Goal: Task Accomplishment & Management: Use online tool/utility

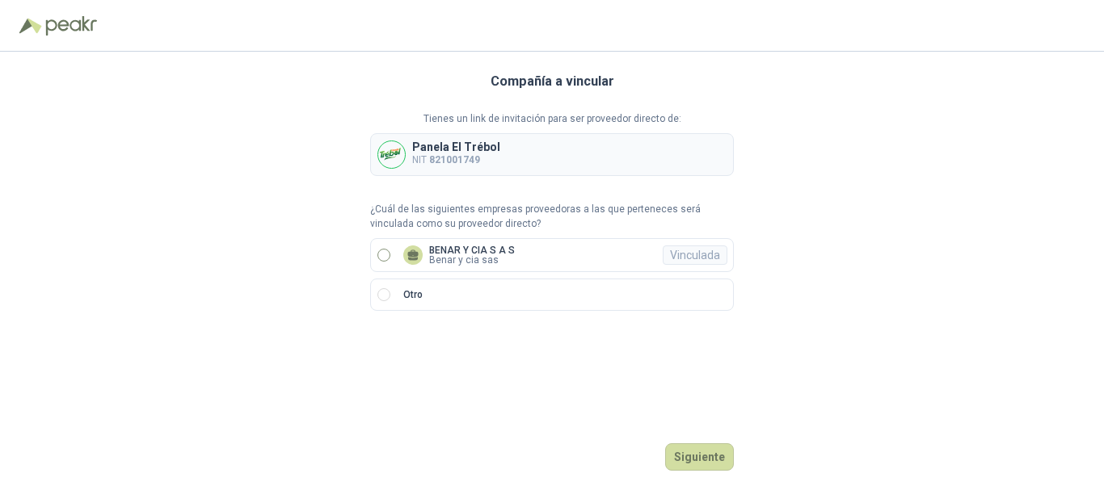
click at [456, 263] on p "Benar y cia sas" at bounding box center [472, 260] width 86 height 10
click at [696, 451] on button "Ingresar" at bounding box center [702, 457] width 64 height 27
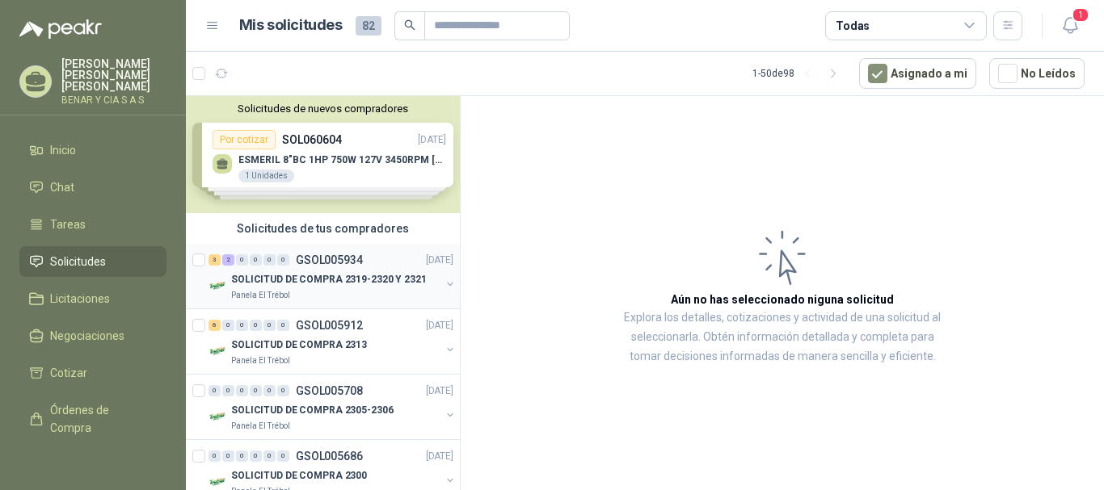
click at [337, 277] on p "SOLICITUD DE COMPRA 2319-2320 Y 2321" at bounding box center [329, 279] width 196 height 15
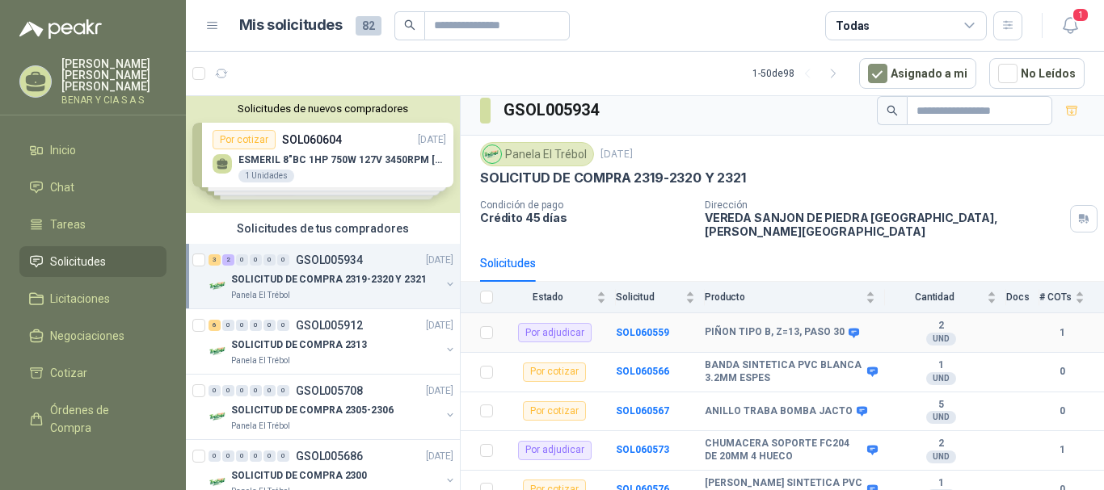
scroll to position [12, 0]
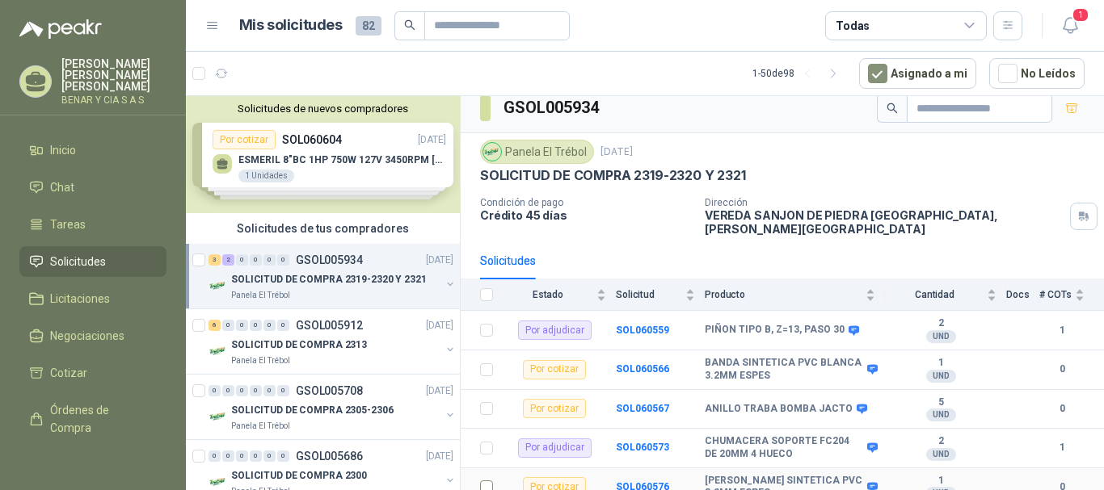
click at [487, 485] on label at bounding box center [486, 487] width 13 height 18
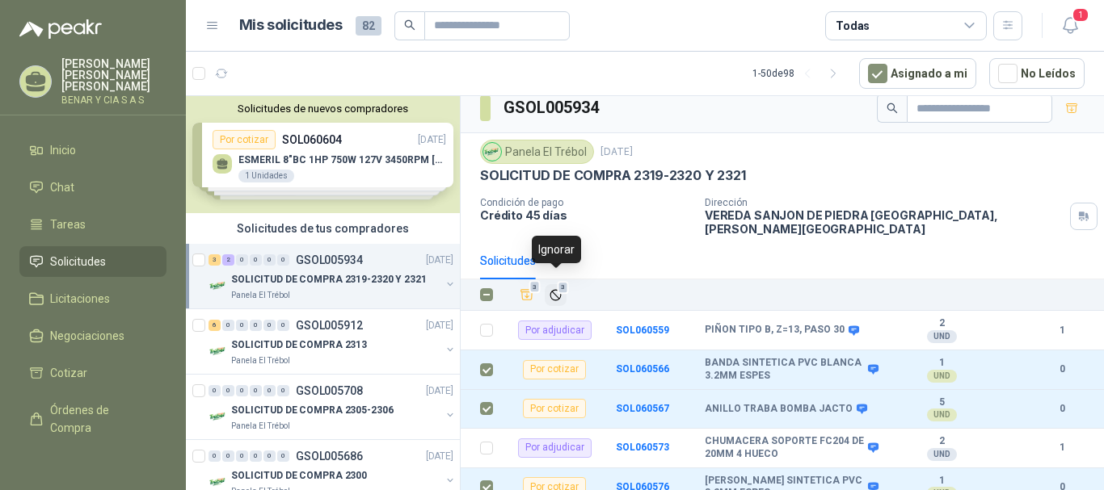
click at [559, 291] on button "3" at bounding box center [556, 295] width 22 height 22
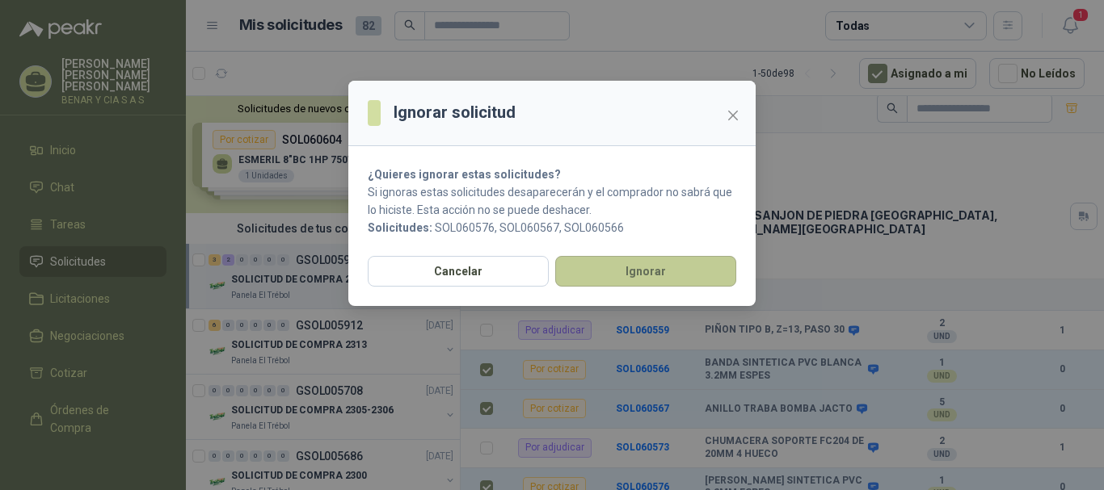
click at [641, 275] on button "Ignorar" at bounding box center [645, 271] width 181 height 31
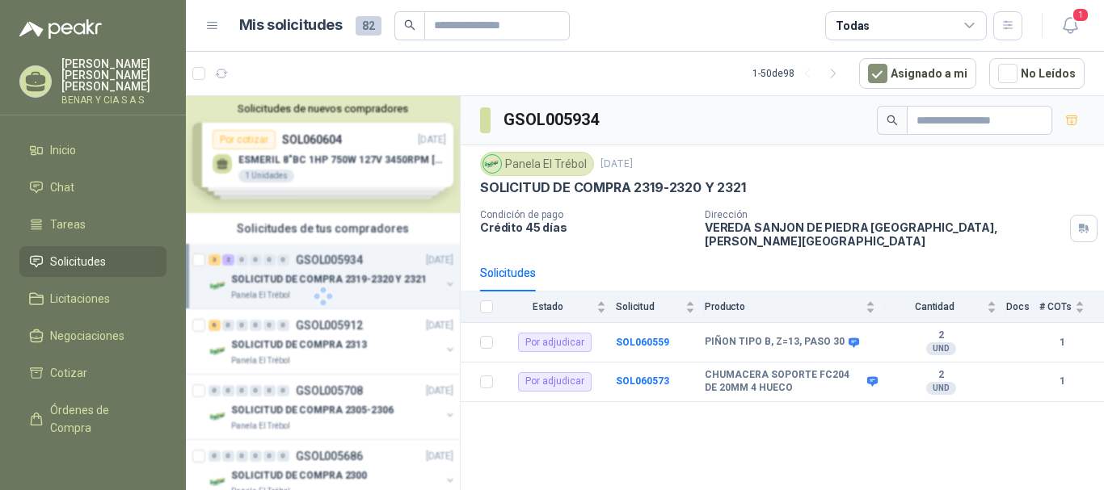
scroll to position [0, 0]
click at [351, 333] on div "6 0 0 0 0 0 GSOL005912 [DATE]" at bounding box center [332, 325] width 248 height 19
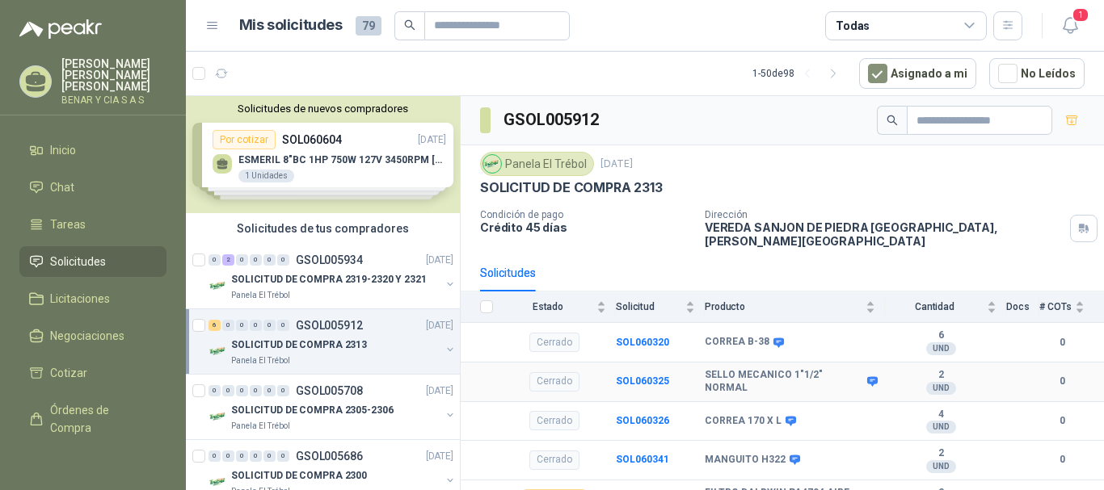
scroll to position [494, 0]
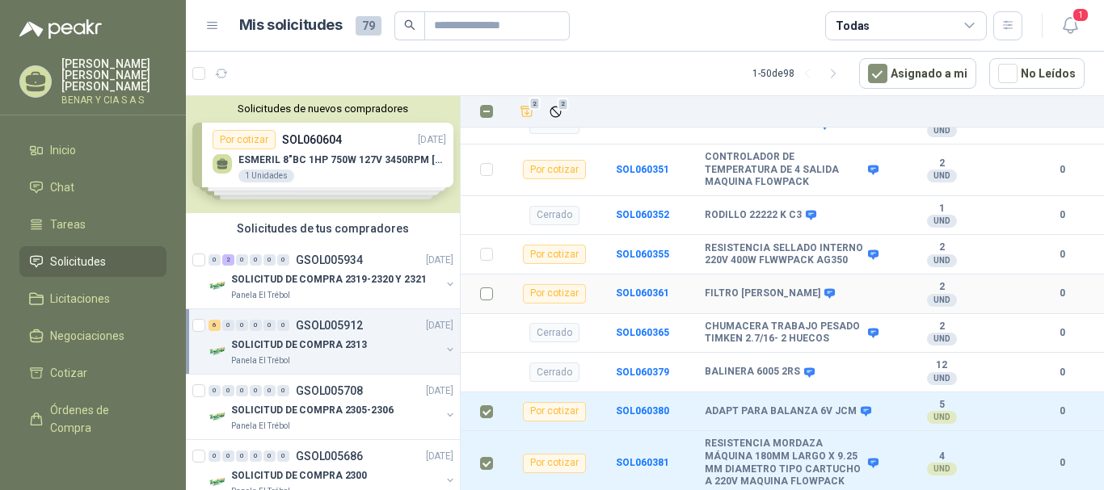
click at [477, 301] on td at bounding box center [482, 295] width 42 height 40
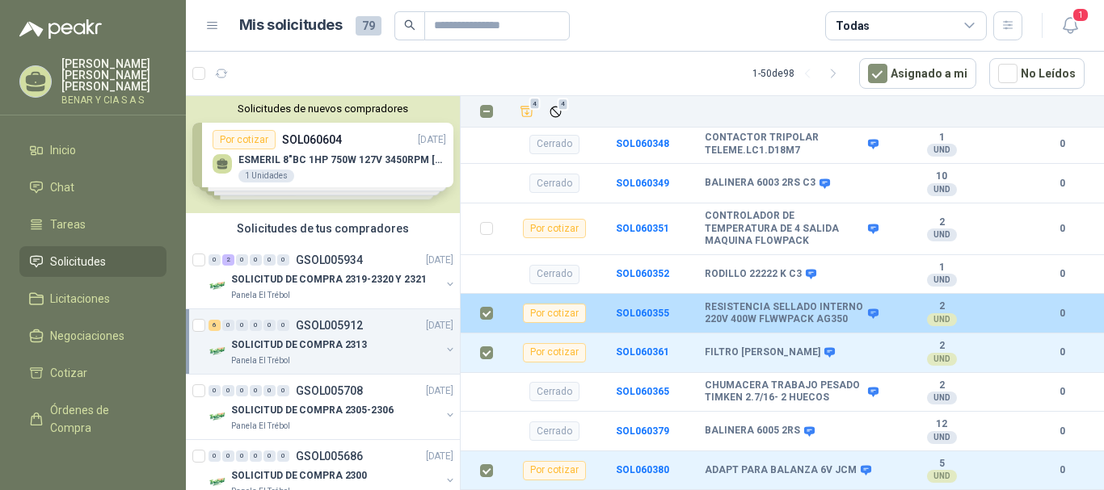
scroll to position [332, 0]
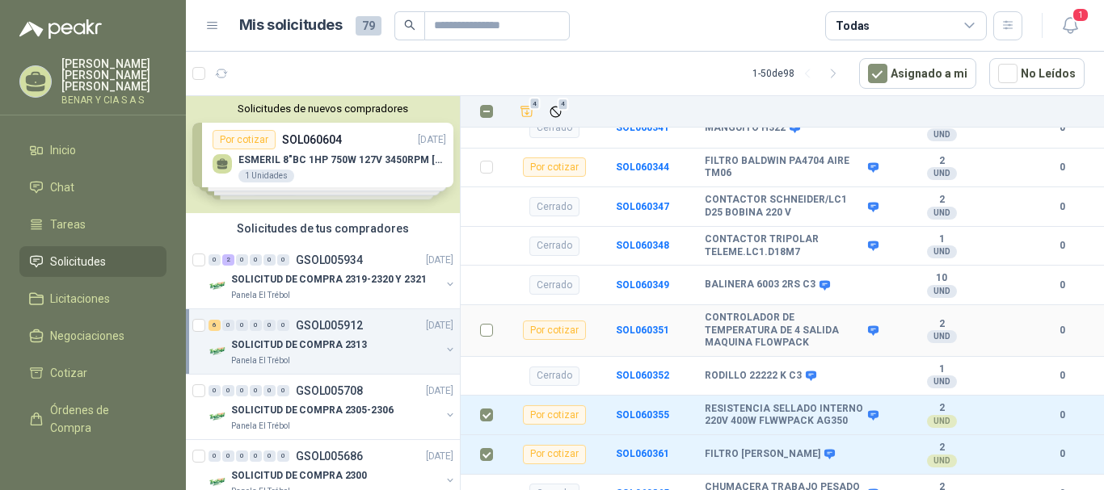
click at [489, 330] on td at bounding box center [482, 331] width 42 height 52
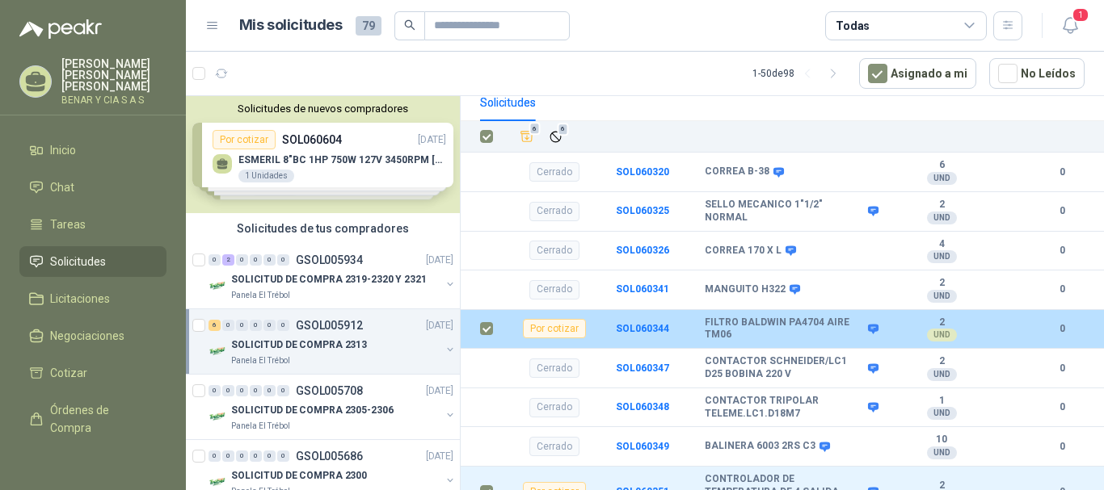
scroll to position [0, 0]
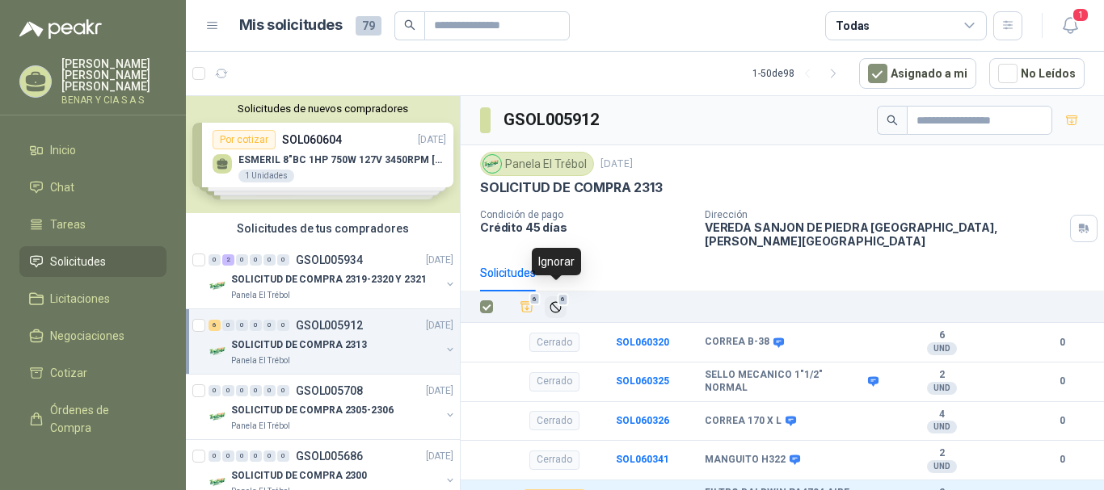
click at [558, 302] on icon "Ignorar" at bounding box center [556, 308] width 14 height 14
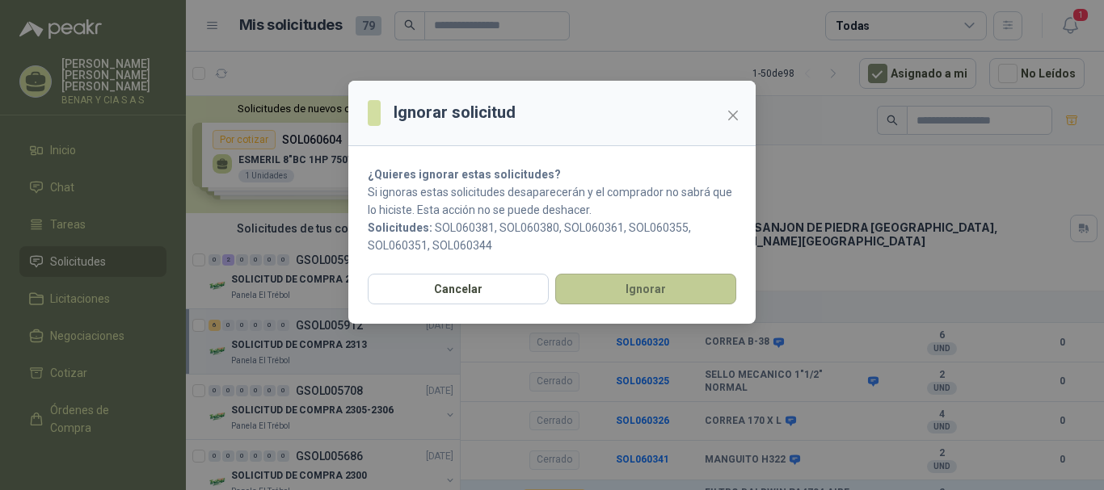
click at [625, 276] on button "Ignorar" at bounding box center [645, 289] width 181 height 31
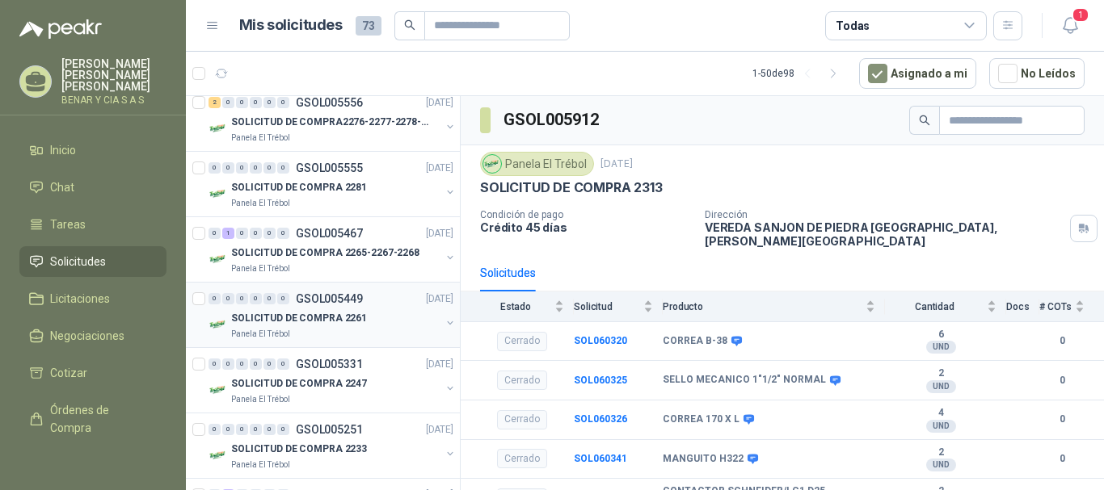
scroll to position [404, 0]
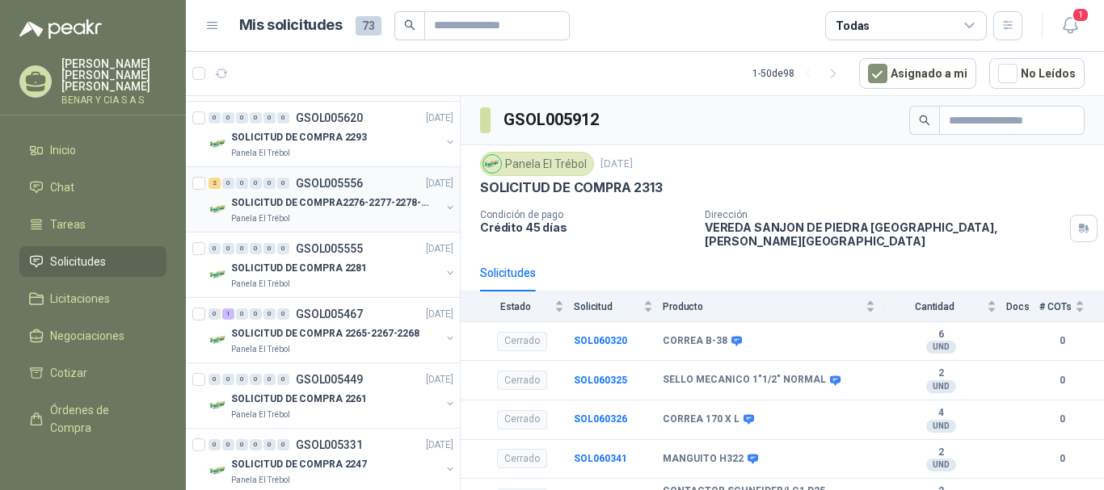
click at [362, 225] on div "Panela El Trébol" at bounding box center [335, 218] width 209 height 13
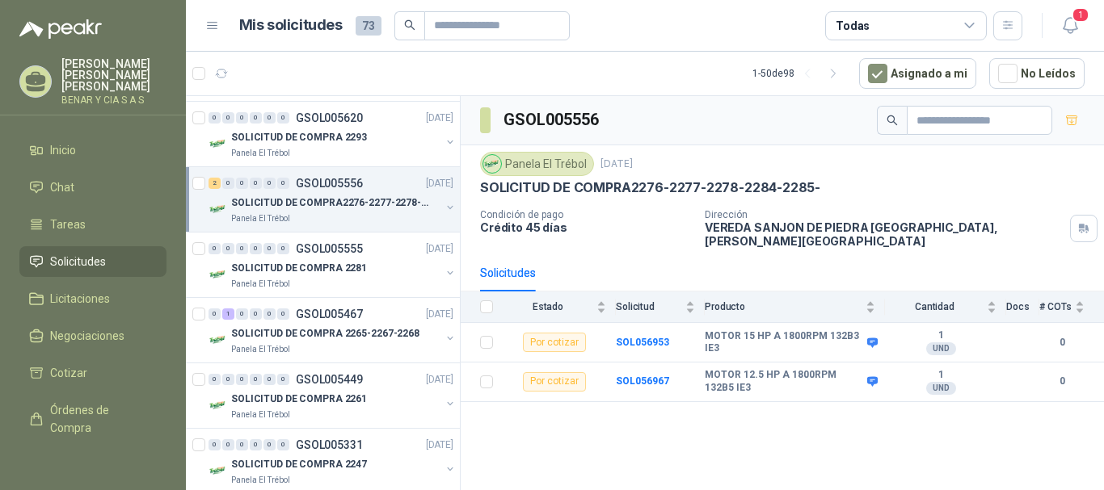
click at [48, 69] on icon at bounding box center [35, 81] width 25 height 25
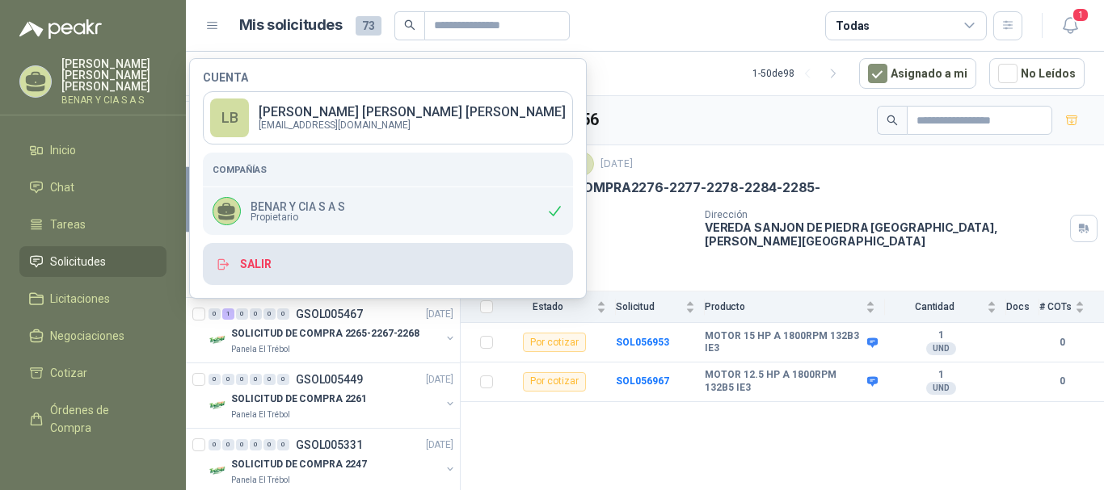
click at [280, 263] on button "Salir" at bounding box center [388, 264] width 370 height 42
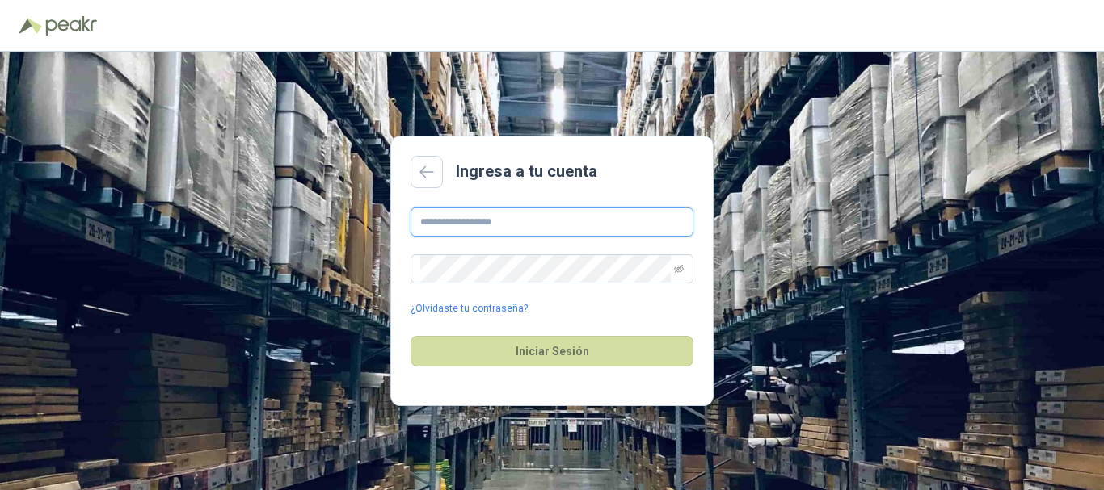
type input "**********"
